Goal: Task Accomplishment & Management: Use online tool/utility

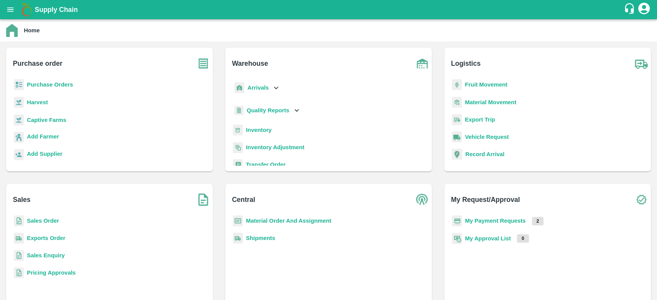
click at [255, 133] on b "Inventory" at bounding box center [259, 130] width 26 height 6
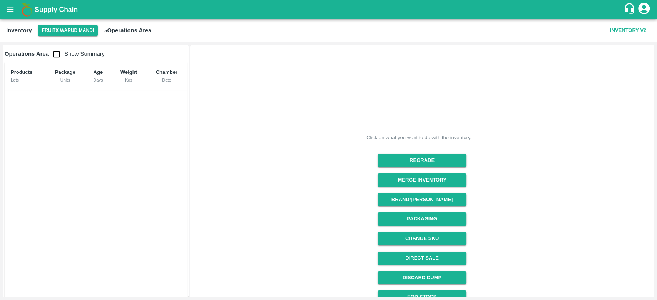
scroll to position [68, 0]
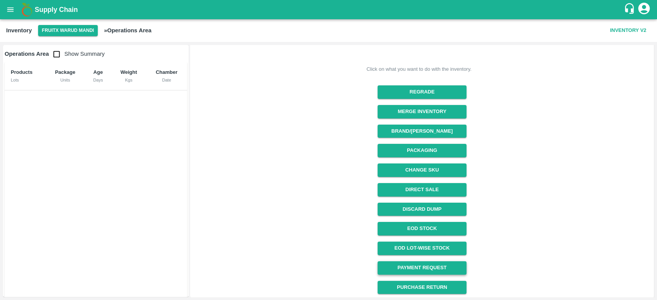
click at [418, 265] on link "Payment Request" at bounding box center [421, 267] width 89 height 13
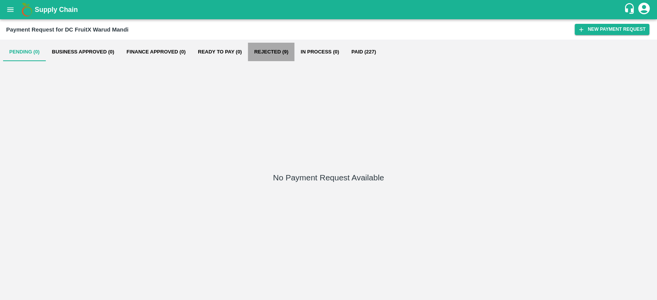
click at [269, 47] on button "Rejected (9)" at bounding box center [271, 52] width 47 height 18
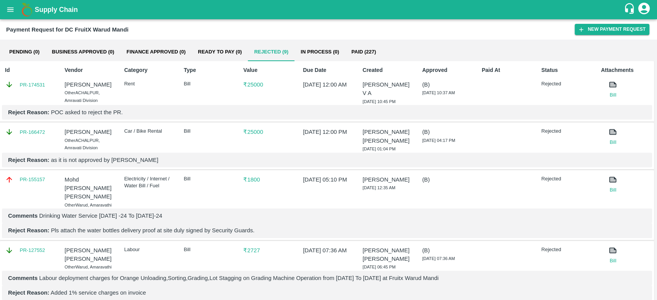
click at [112, 30] on b "Payment Request for DC FruitX Warud Mandi" at bounding box center [67, 30] width 122 height 6
click at [8, 8] on icon "open drawer" at bounding box center [10, 9] width 8 height 8
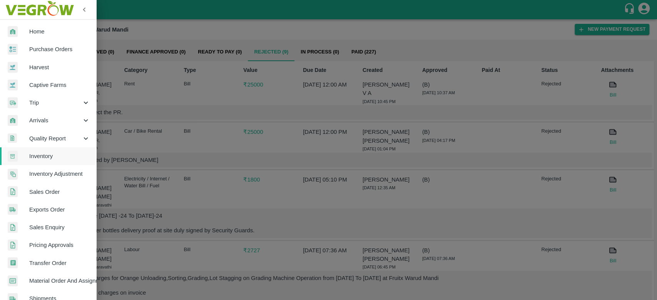
click at [34, 35] on span "Home" at bounding box center [59, 31] width 61 height 8
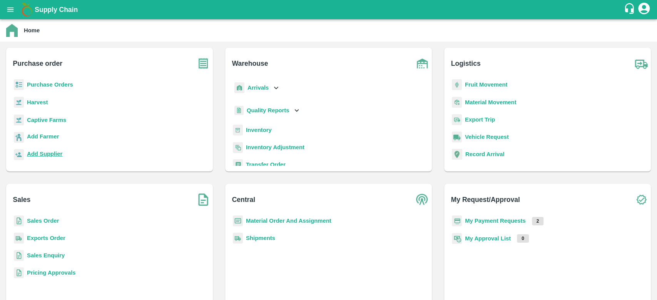
click at [46, 152] on b "Add Supplier" at bounding box center [44, 154] width 35 height 6
click at [263, 128] on b "Inventory" at bounding box center [259, 130] width 26 height 6
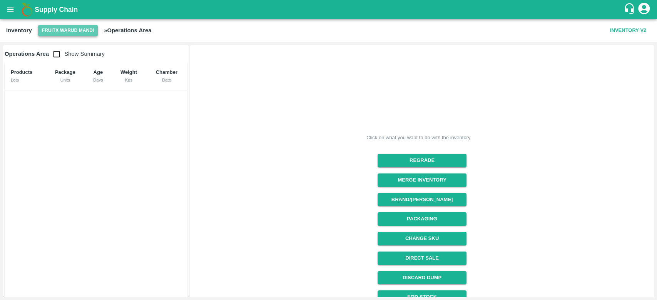
click at [82, 35] on button "FruitX Warud Mandi" at bounding box center [68, 30] width 60 height 11
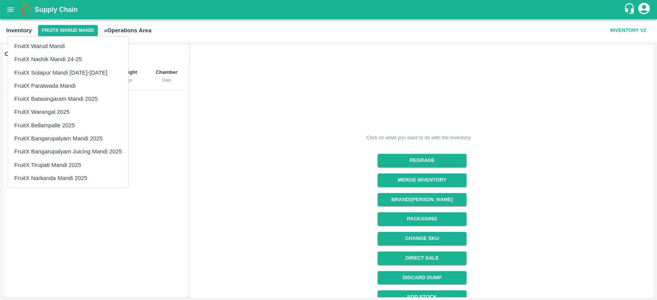
click at [76, 173] on li "FruitX Narkanda Mandi 2025" at bounding box center [68, 178] width 120 height 13
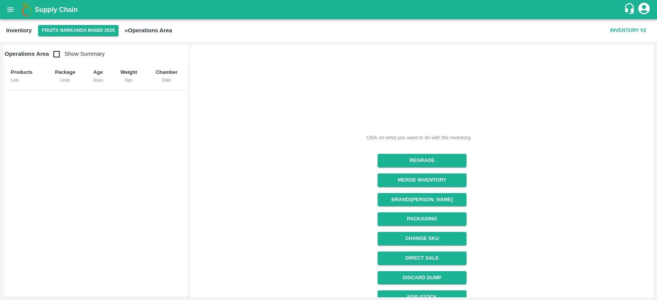
scroll to position [68, 0]
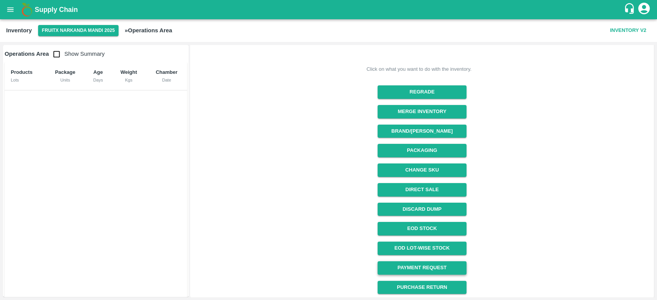
click at [437, 264] on link "Payment Request" at bounding box center [421, 267] width 89 height 13
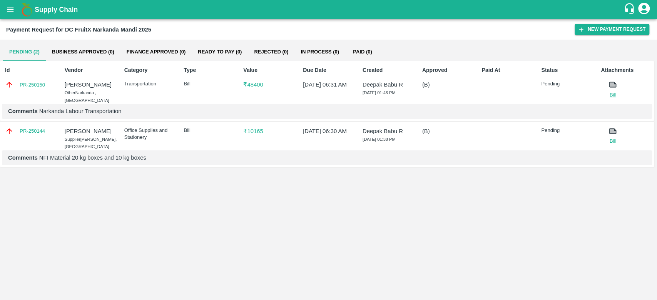
click at [611, 94] on link "Bill" at bounding box center [612, 95] width 24 height 8
